Goal: Task Accomplishment & Management: Use online tool/utility

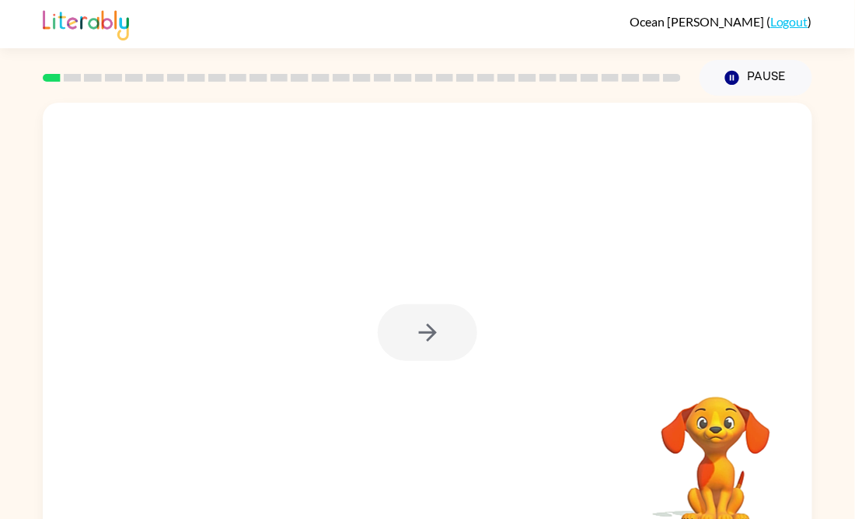
click at [434, 313] on div at bounding box center [428, 332] width 100 height 57
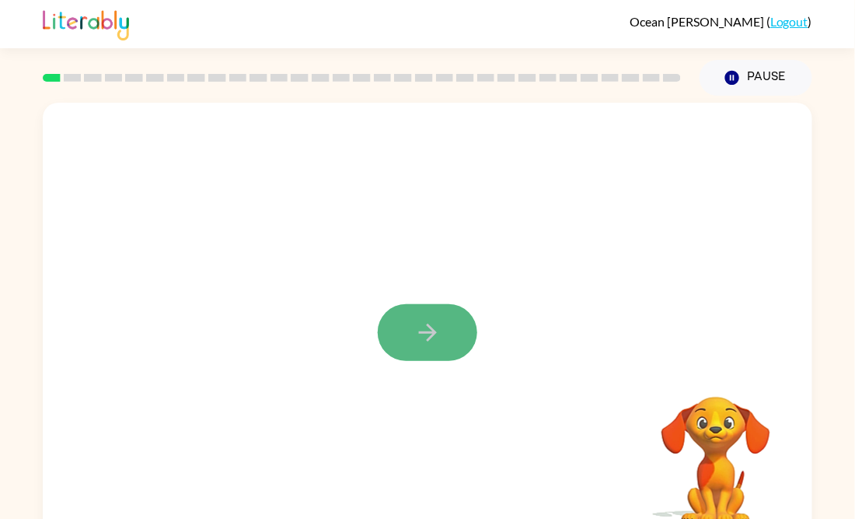
click at [389, 336] on button "button" at bounding box center [428, 332] width 100 height 57
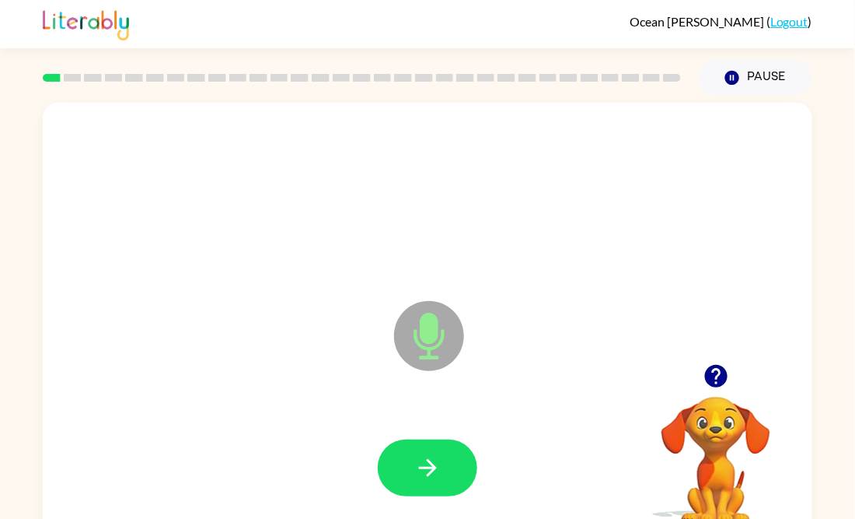
click at [449, 323] on icon at bounding box center [429, 336] width 70 height 70
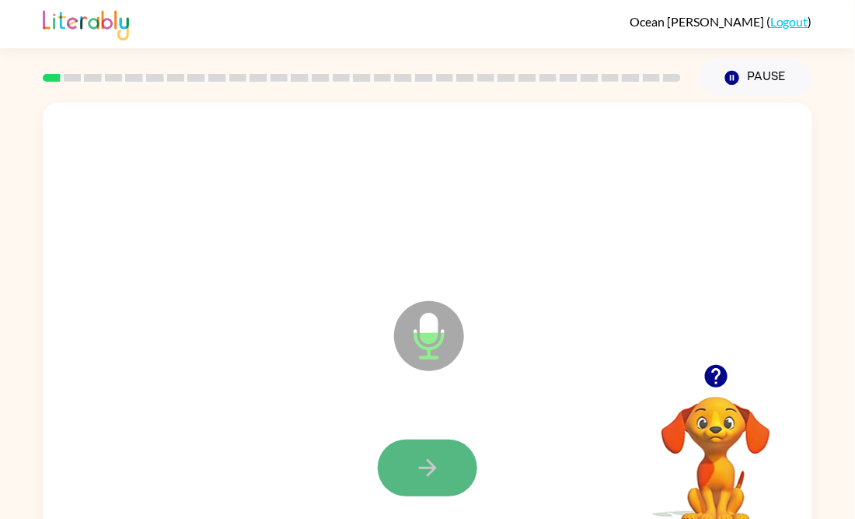
click at [453, 457] on button "button" at bounding box center [428, 467] width 100 height 57
click at [434, 454] on icon "button" at bounding box center [427, 467] width 27 height 27
click at [434, 453] on div at bounding box center [428, 467] width 100 height 57
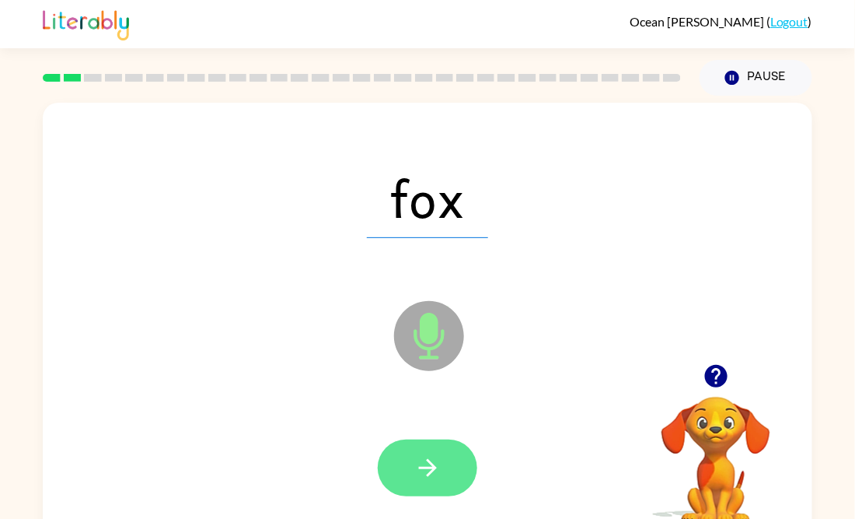
click at [454, 452] on button "button" at bounding box center [428, 467] width 100 height 57
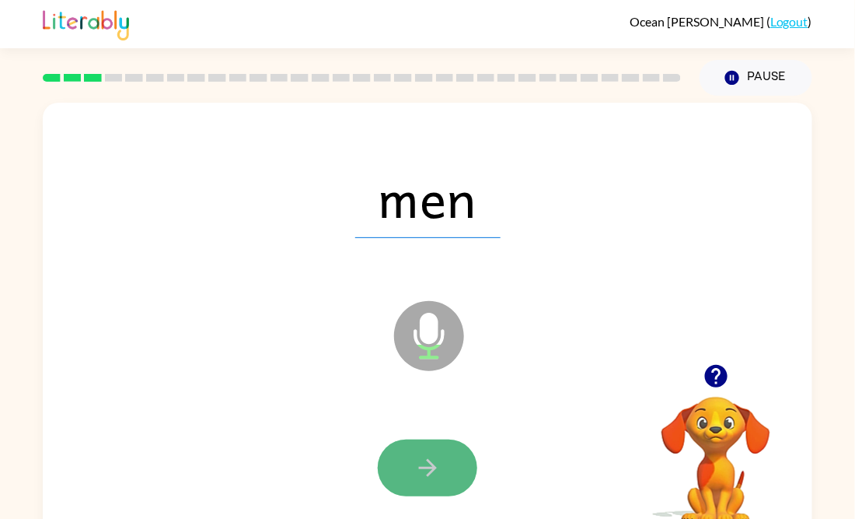
click at [459, 476] on button "button" at bounding box center [428, 467] width 100 height 57
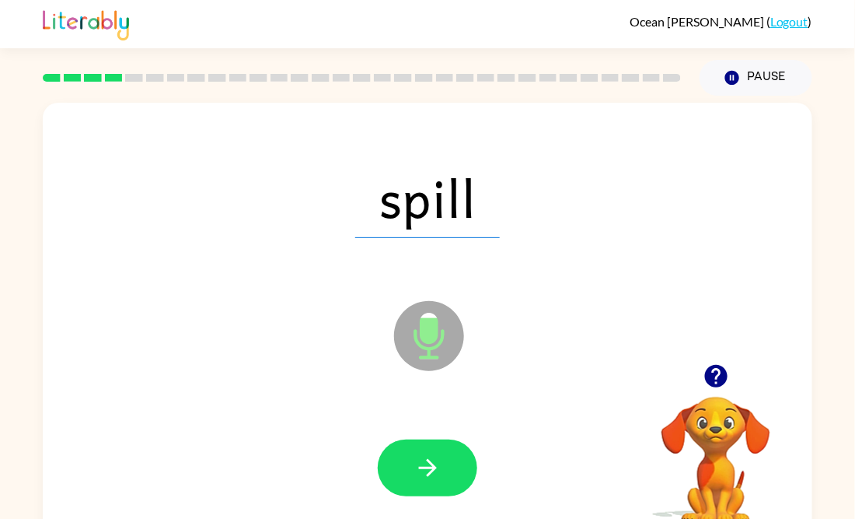
click at [419, 433] on div at bounding box center [427, 467] width 739 height 127
click at [420, 435] on div at bounding box center [427, 467] width 739 height 127
click at [421, 437] on div at bounding box center [427, 467] width 739 height 127
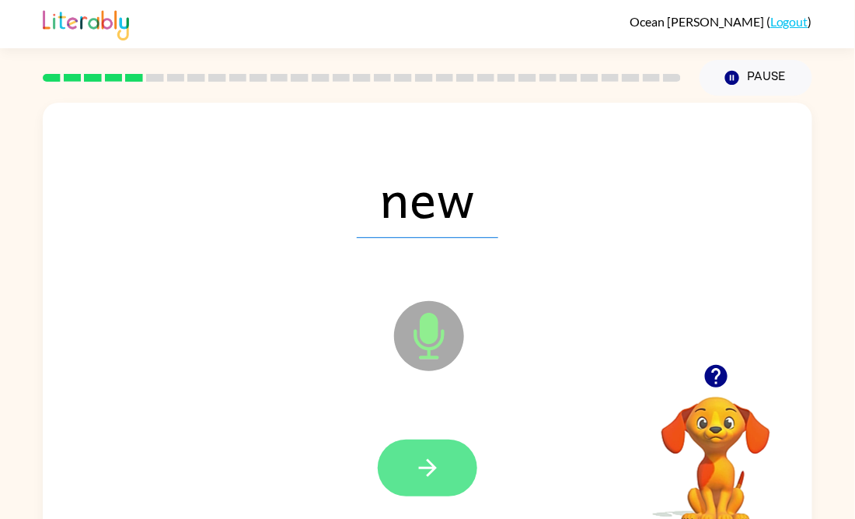
click at [401, 456] on button "button" at bounding box center [428, 467] width 100 height 57
click at [416, 443] on button "button" at bounding box center [428, 467] width 100 height 57
click at [417, 469] on icon "button" at bounding box center [427, 467] width 27 height 27
click at [417, 487] on button "button" at bounding box center [428, 467] width 100 height 57
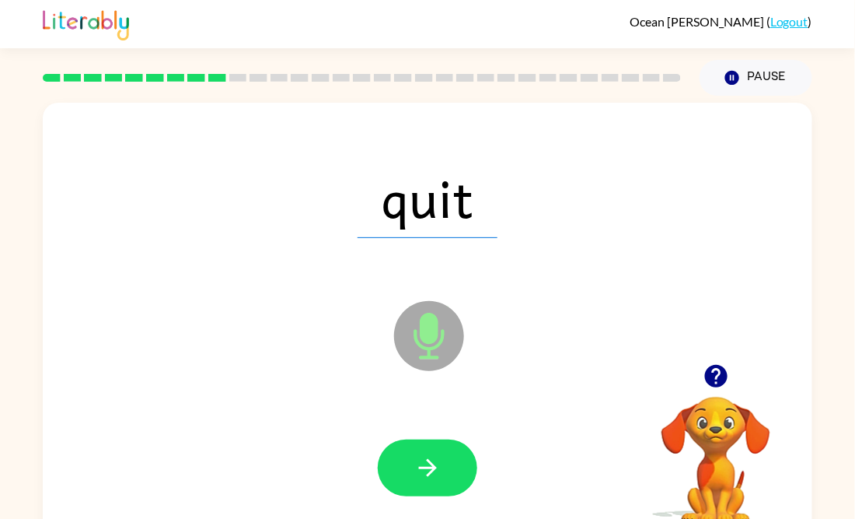
click at [413, 434] on div at bounding box center [427, 467] width 739 height 127
click at [415, 440] on button "button" at bounding box center [428, 467] width 100 height 57
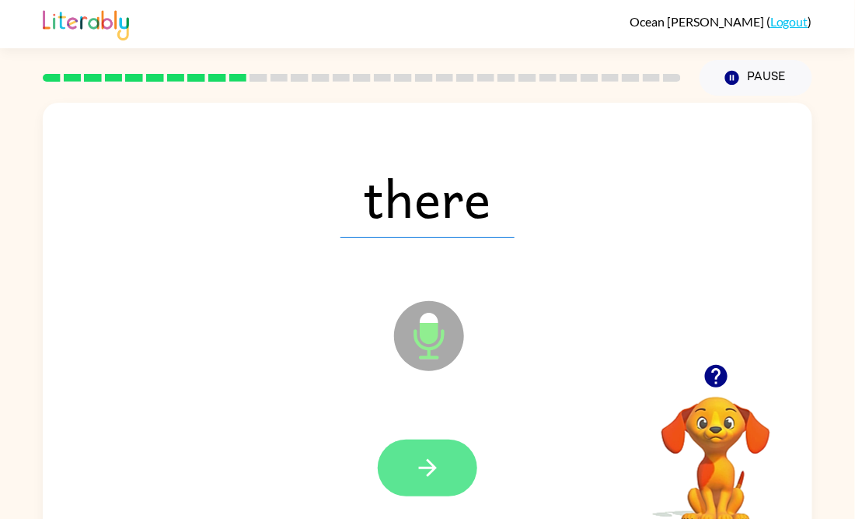
click at [431, 441] on button "button" at bounding box center [428, 467] width 100 height 57
click at [403, 479] on button "button" at bounding box center [428, 467] width 100 height 57
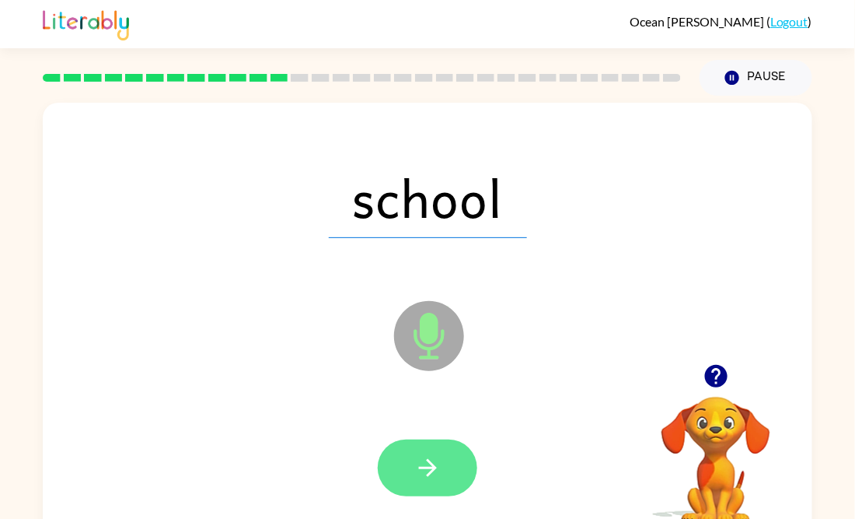
click at [403, 476] on button "button" at bounding box center [428, 467] width 100 height 57
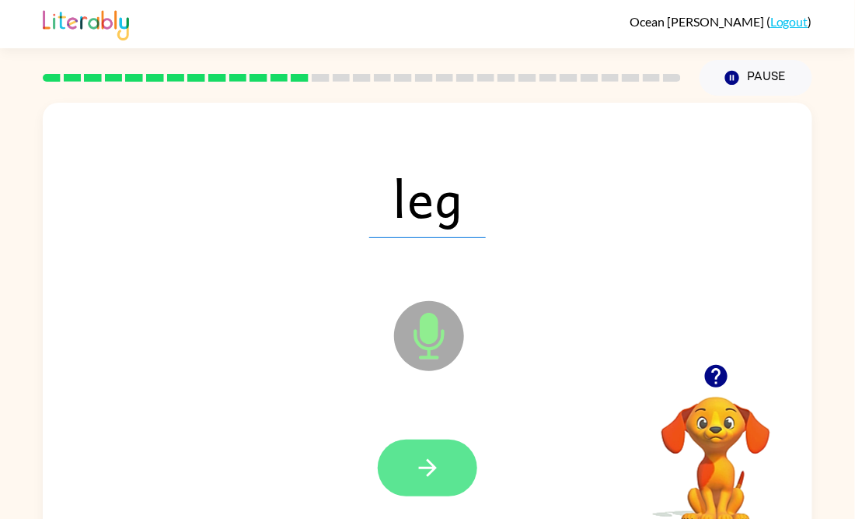
click at [414, 459] on icon "button" at bounding box center [427, 467] width 27 height 27
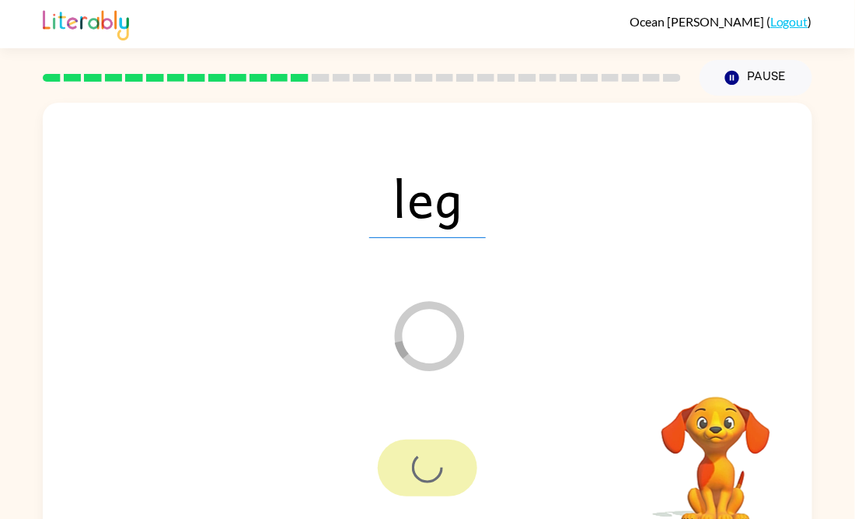
click at [414, 459] on div at bounding box center [428, 467] width 100 height 57
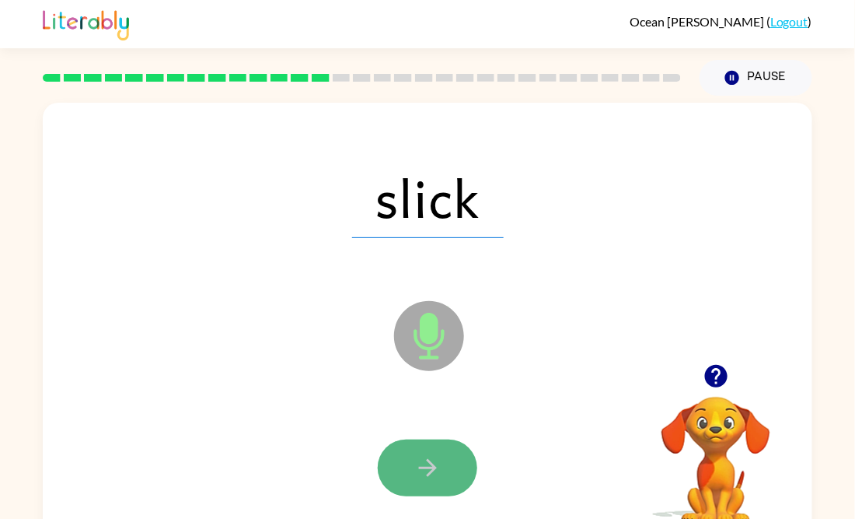
click at [437, 443] on button "button" at bounding box center [428, 467] width 100 height 57
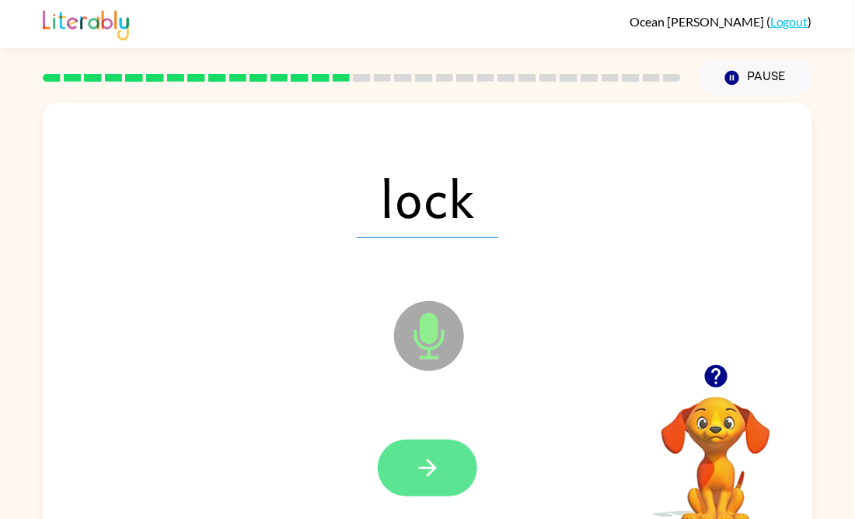
click at [449, 479] on button "button" at bounding box center [428, 467] width 100 height 57
click at [452, 481] on button "button" at bounding box center [428, 467] width 100 height 57
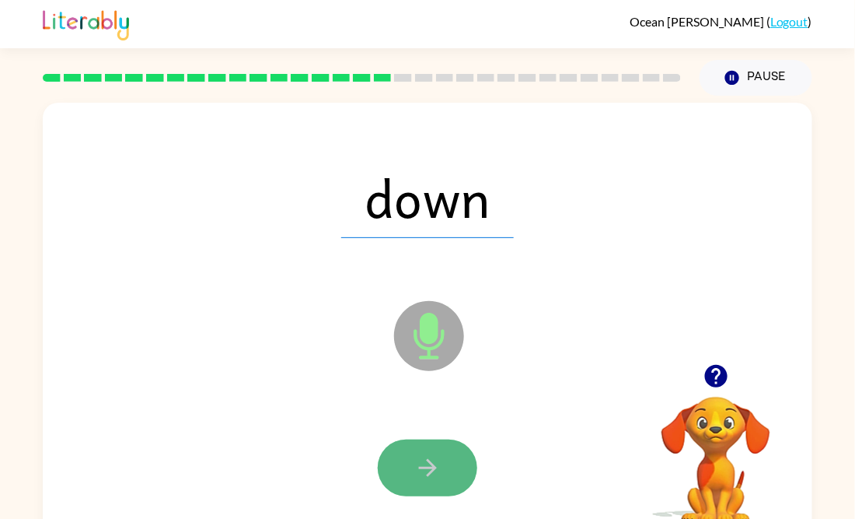
click at [445, 466] on button "button" at bounding box center [428, 467] width 100 height 57
click at [421, 442] on button "button" at bounding box center [428, 467] width 100 height 57
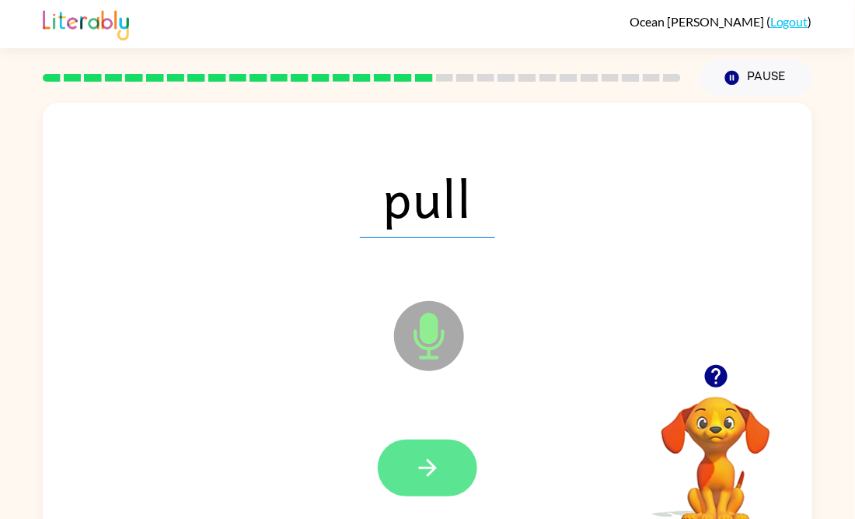
click at [448, 464] on button "button" at bounding box center [428, 467] width 100 height 57
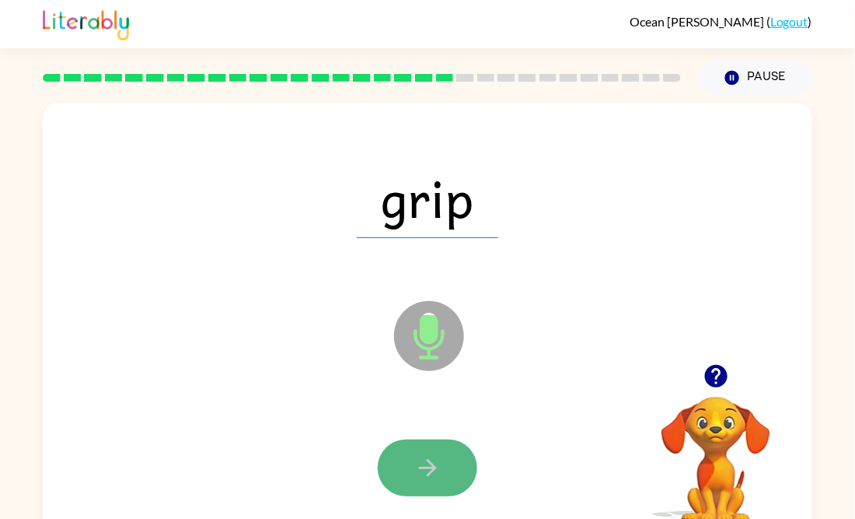
click at [379, 459] on button "button" at bounding box center [428, 467] width 100 height 57
click at [405, 460] on button "button" at bounding box center [428, 467] width 100 height 57
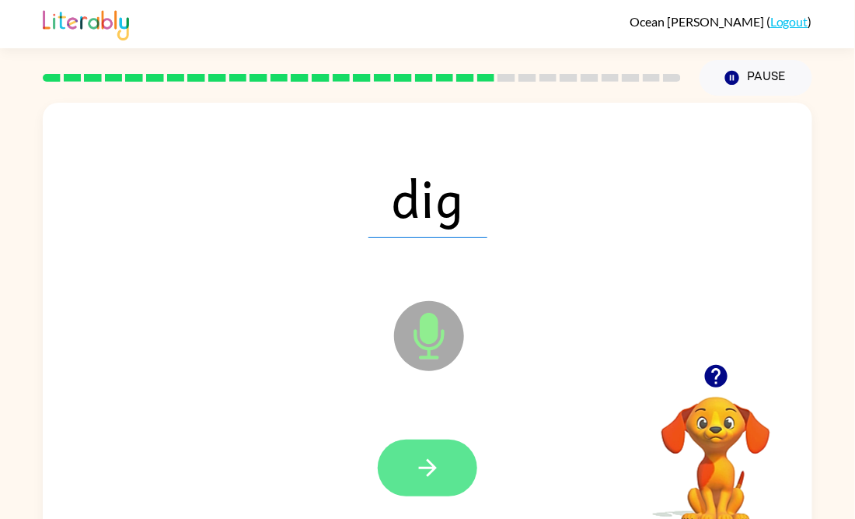
click at [421, 467] on icon "button" at bounding box center [427, 468] width 18 height 18
click at [452, 453] on button "button" at bounding box center [428, 467] width 100 height 57
click at [420, 457] on icon "button" at bounding box center [427, 467] width 27 height 27
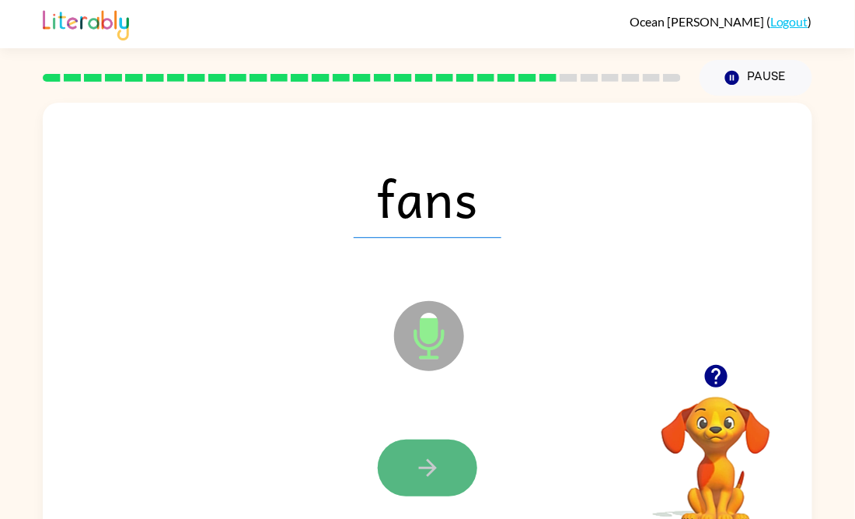
click at [421, 458] on icon "button" at bounding box center [427, 467] width 27 height 27
click at [413, 451] on button "button" at bounding box center [428, 467] width 100 height 57
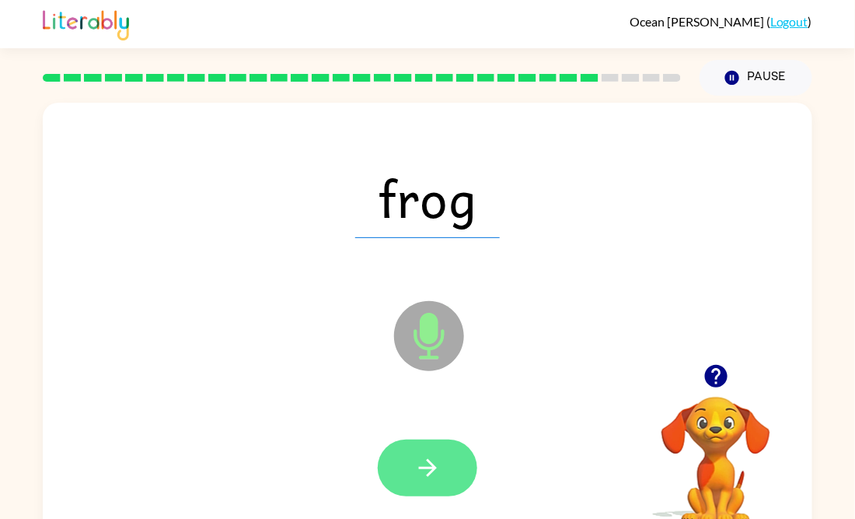
click at [419, 457] on icon "button" at bounding box center [427, 467] width 27 height 27
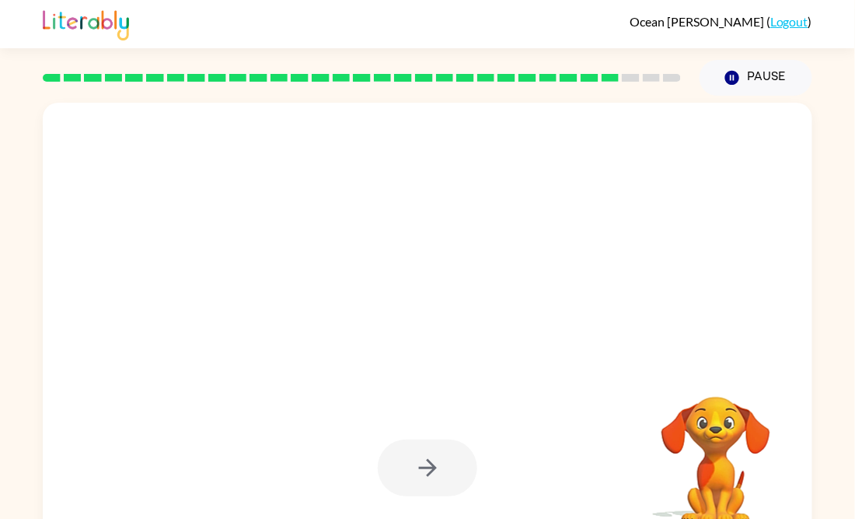
click at [419, 457] on div at bounding box center [428, 467] width 100 height 57
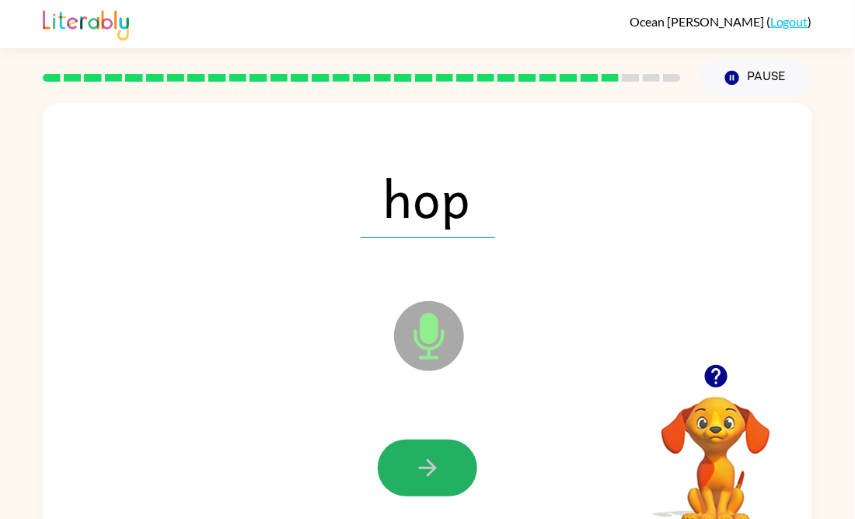
click at [419, 457] on icon "button" at bounding box center [427, 467] width 27 height 27
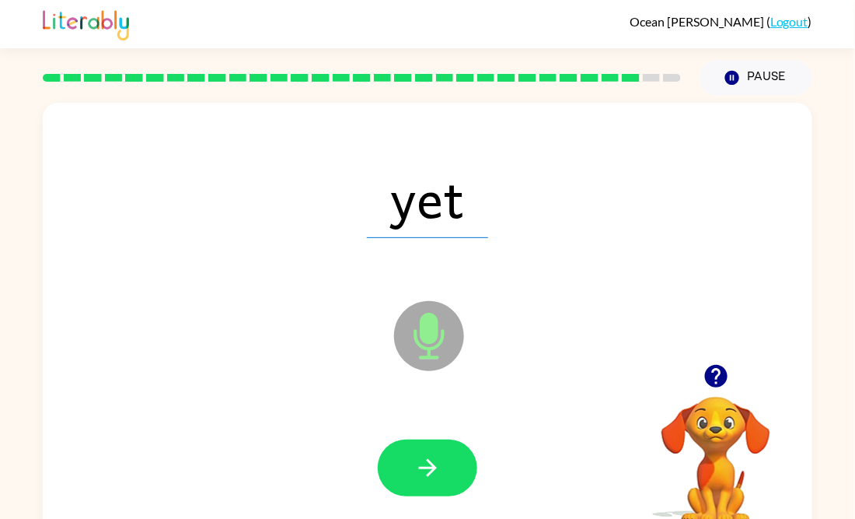
click at [419, 457] on icon "button" at bounding box center [427, 467] width 27 height 27
